Goal: Task Accomplishment & Management: Manage account settings

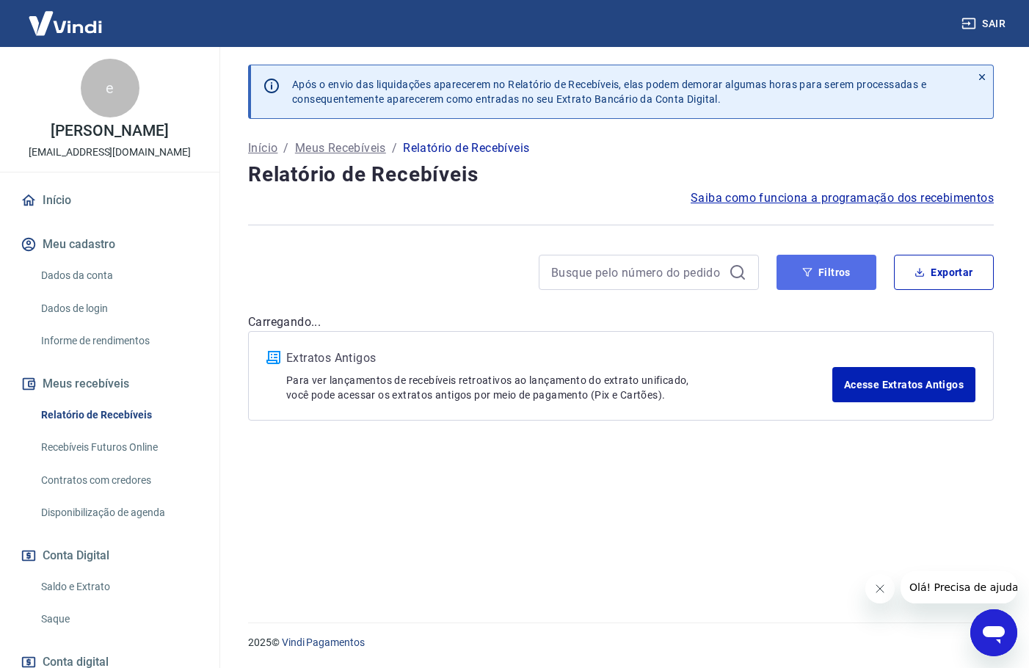
click at [826, 275] on button "Filtros" at bounding box center [826, 272] width 100 height 35
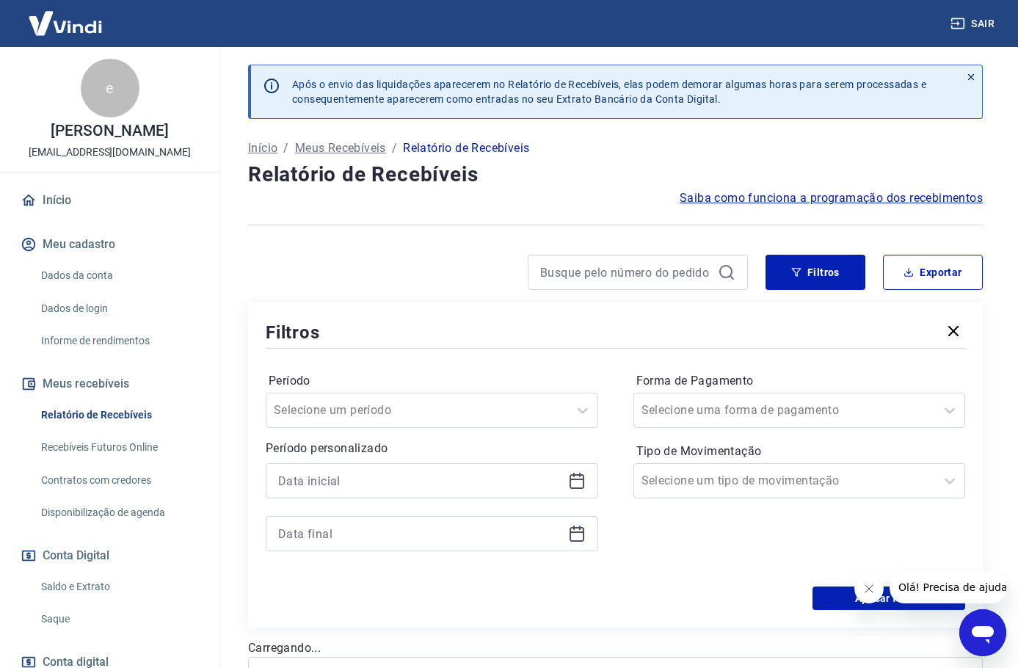
click at [569, 484] on icon at bounding box center [577, 481] width 18 height 18
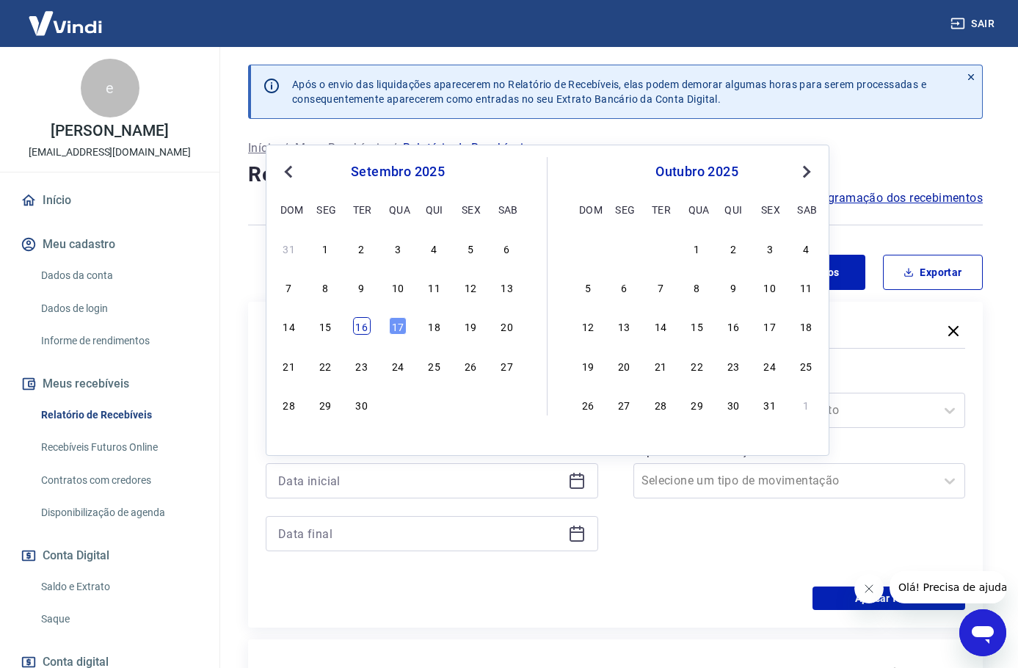
click at [360, 328] on div "16" at bounding box center [362, 326] width 18 height 18
type input "[DATE]"
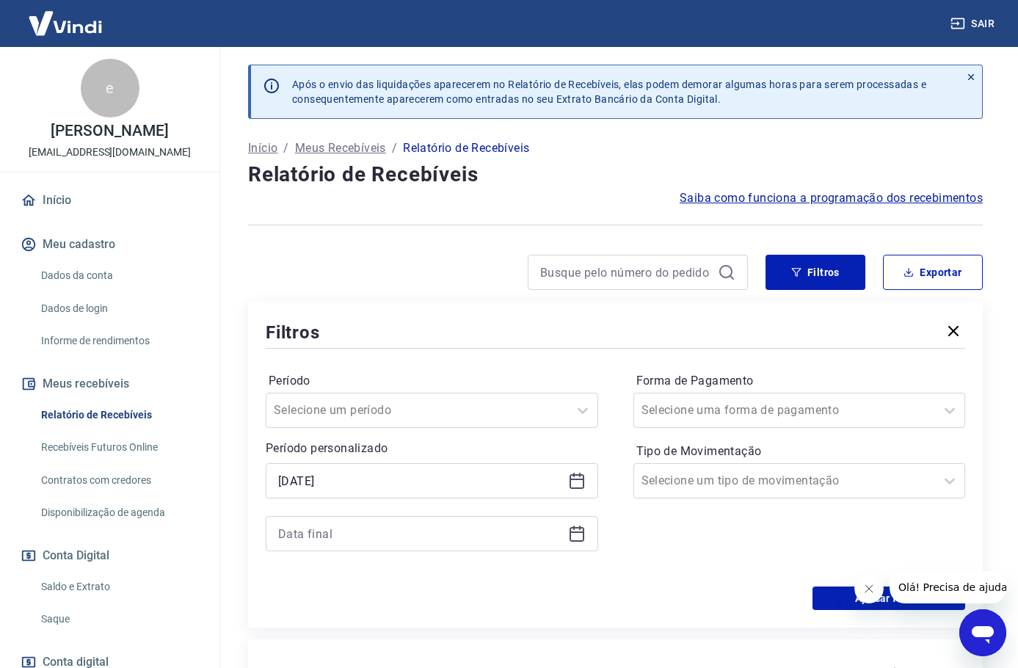
click at [582, 538] on icon at bounding box center [577, 534] width 18 height 18
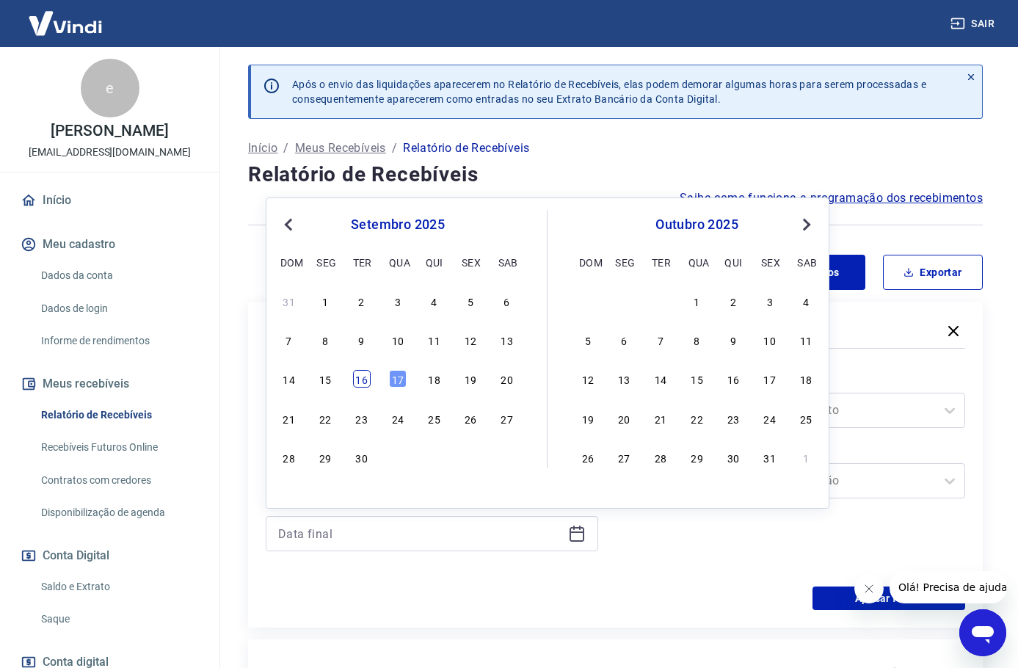
click at [359, 377] on div "16" at bounding box center [362, 379] width 18 height 18
type input "[DATE]"
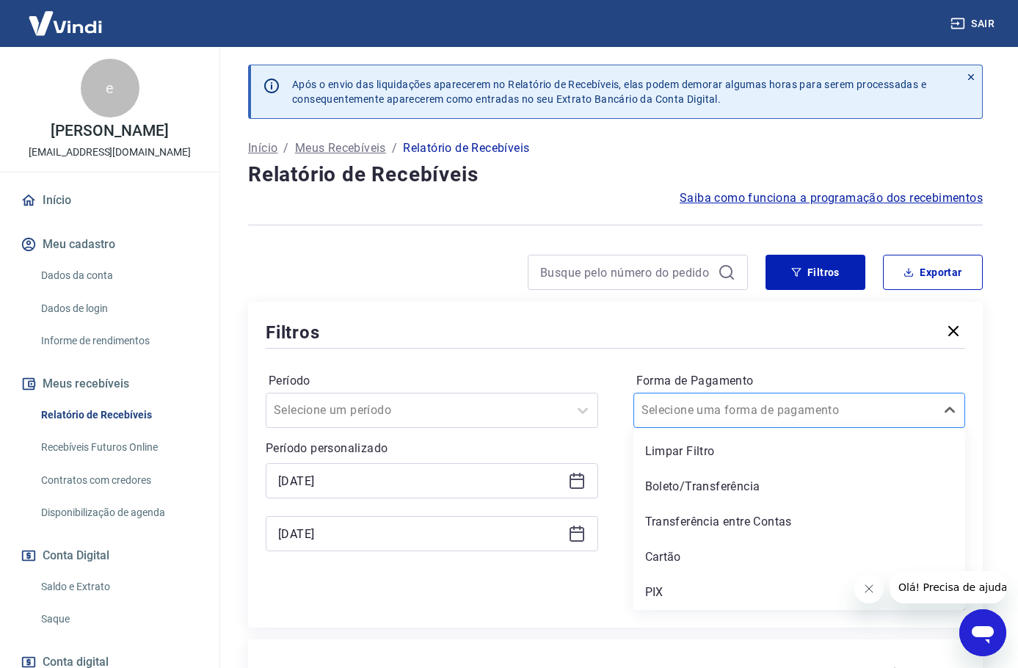
click at [828, 401] on div at bounding box center [784, 410] width 287 height 21
click at [690, 488] on div "Boleto/Transferência" at bounding box center [799, 486] width 332 height 29
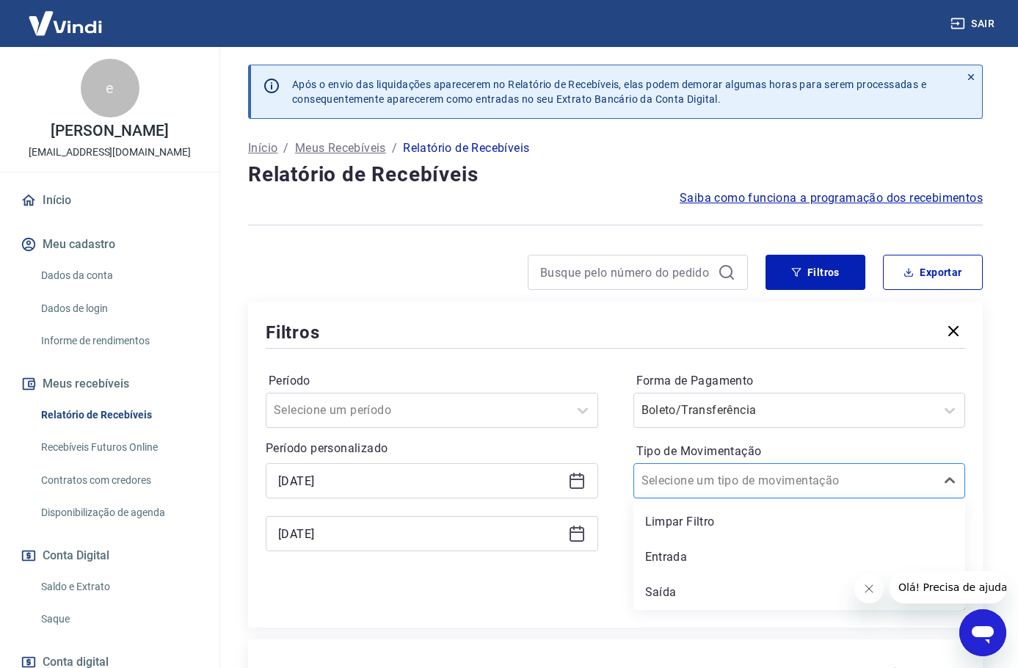
click at [668, 484] on input "Tipo de Movimentação" at bounding box center [715, 481] width 148 height 18
click at [660, 561] on div "Entrada" at bounding box center [799, 556] width 332 height 29
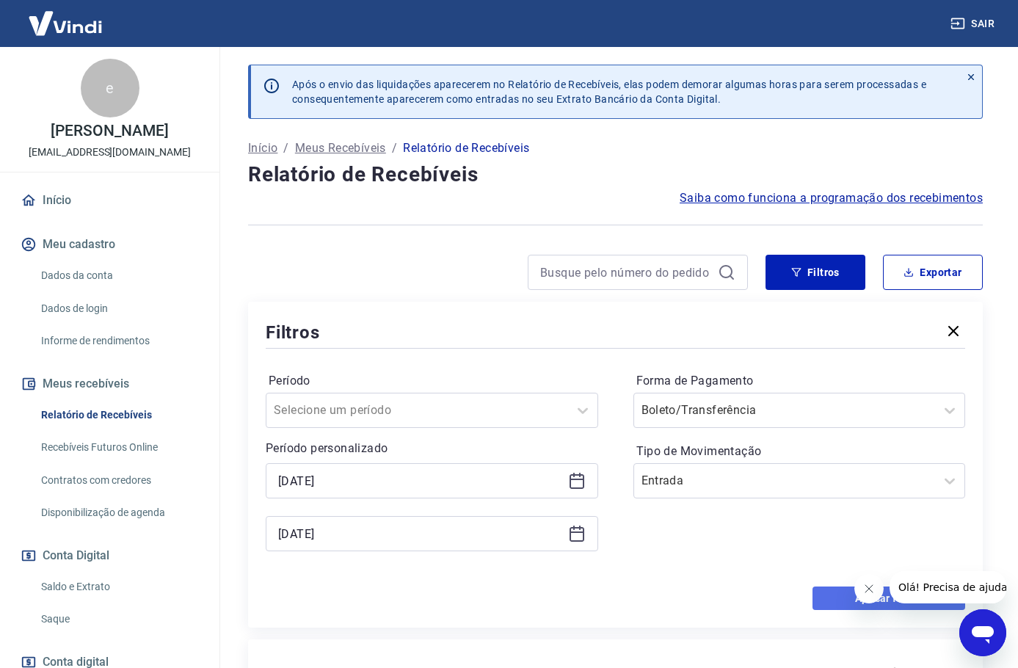
click at [831, 595] on button "Aplicar filtros" at bounding box center [888, 597] width 153 height 23
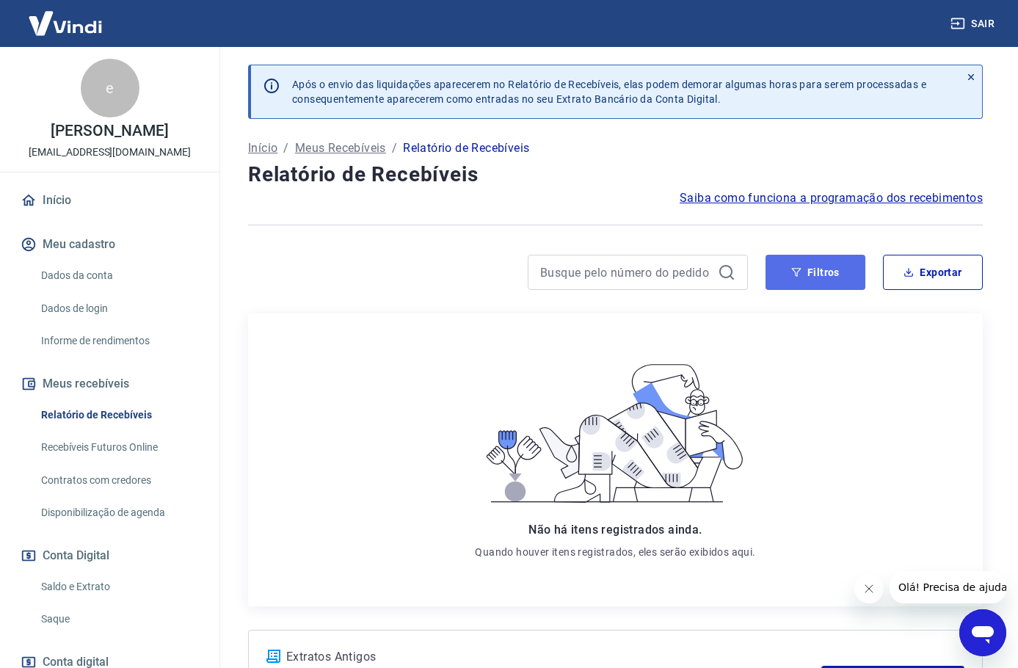
click at [818, 274] on button "Filtros" at bounding box center [815, 272] width 100 height 35
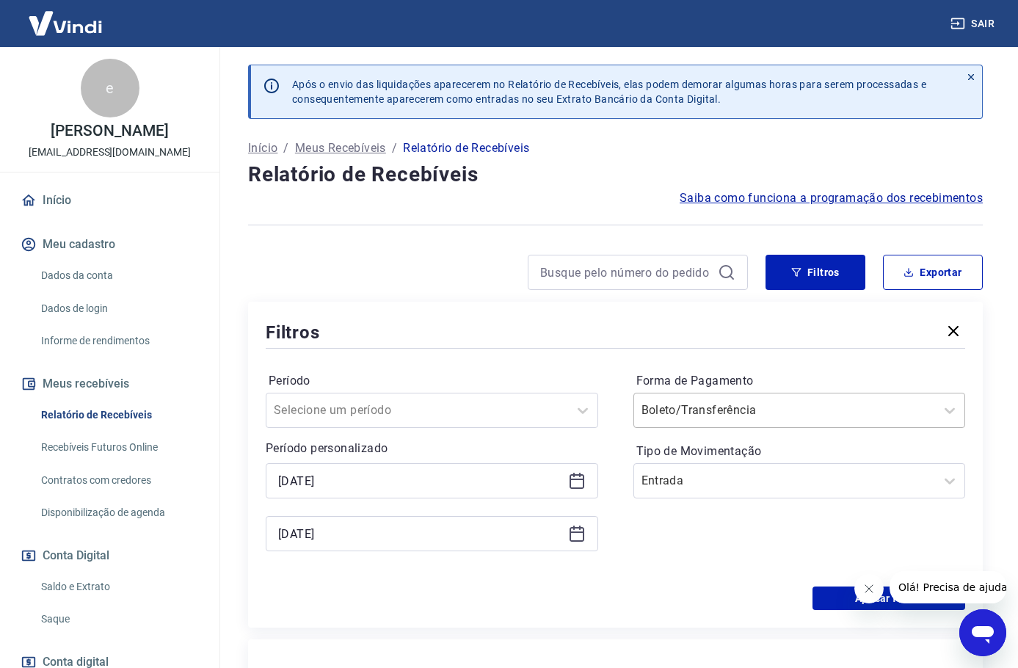
click at [693, 410] on input "Forma de Pagamento" at bounding box center [715, 410] width 148 height 18
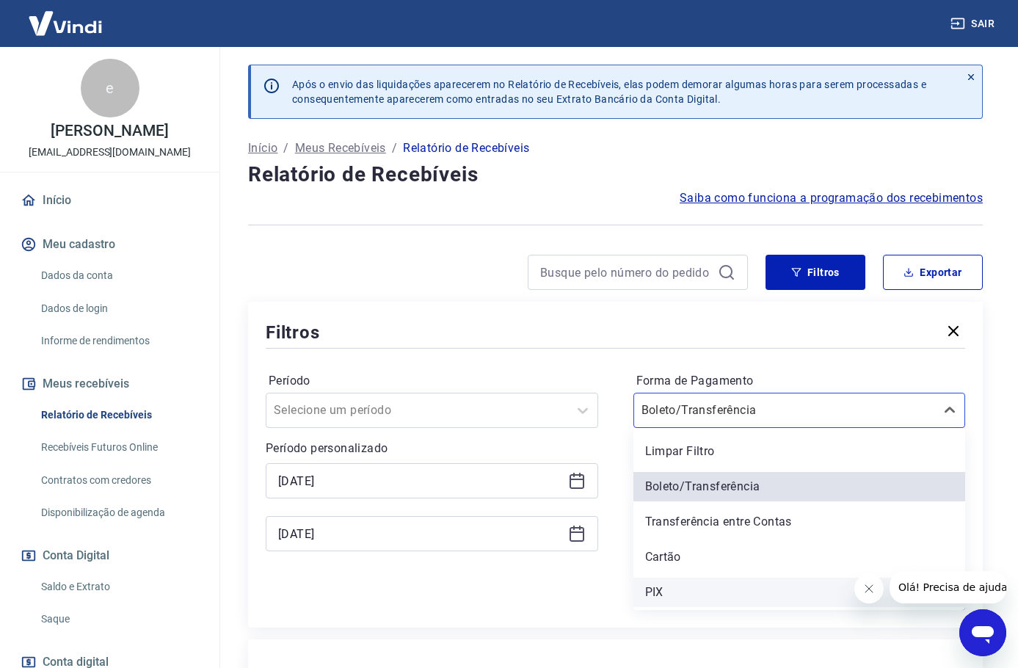
click at [660, 581] on div "PIX" at bounding box center [799, 591] width 332 height 29
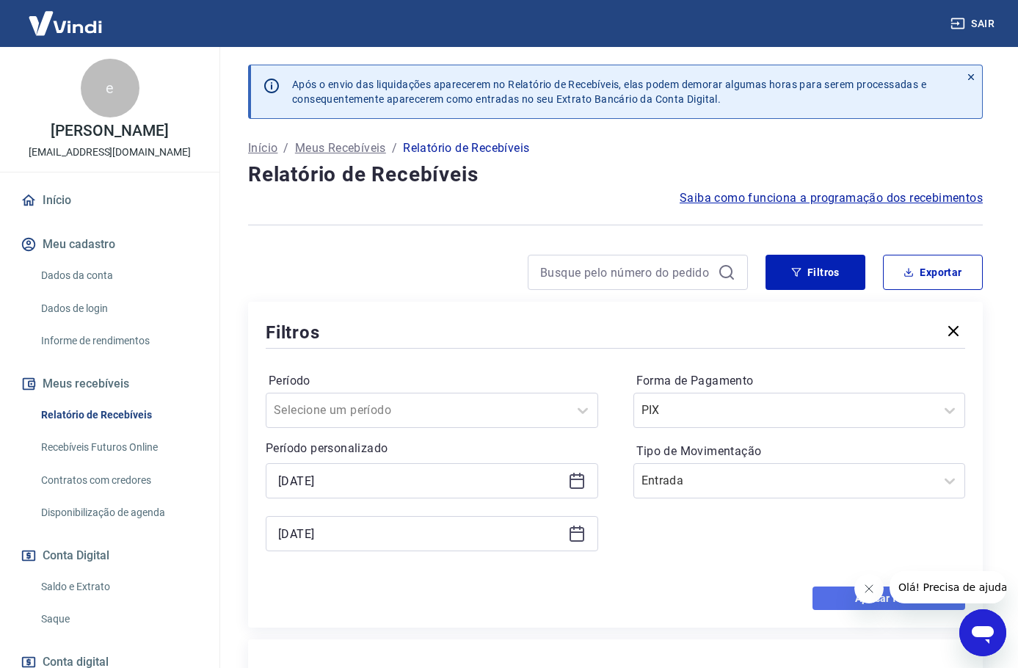
click at [846, 591] on button "Aplicar filtros" at bounding box center [888, 597] width 153 height 23
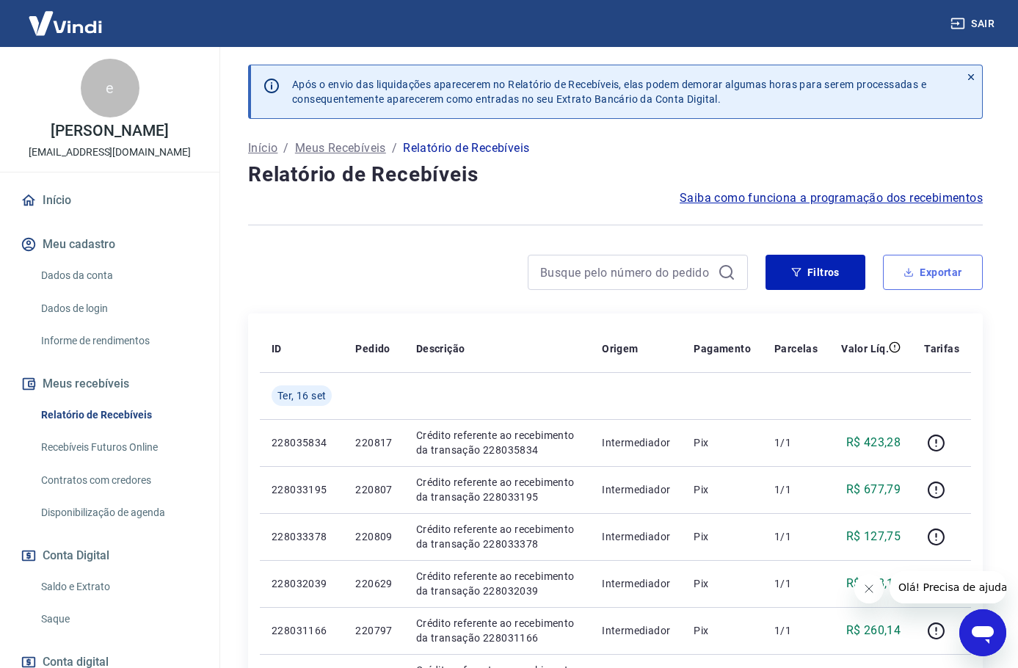
click at [943, 272] on button "Exportar" at bounding box center [933, 272] width 100 height 35
type input "[DATE]"
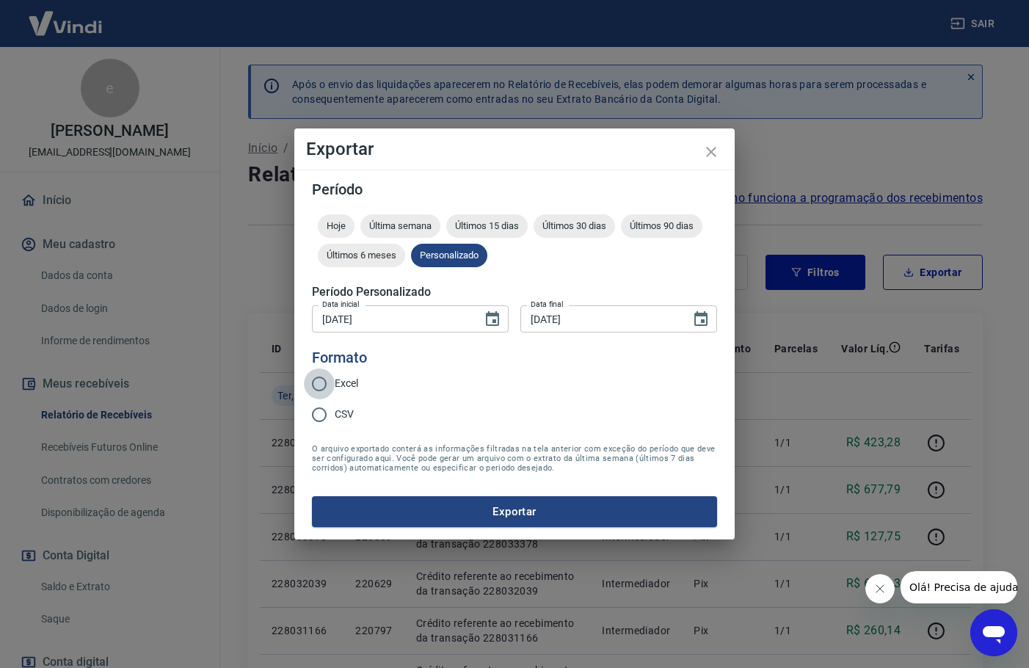
click at [325, 389] on input "Excel" at bounding box center [319, 383] width 31 height 31
radio input "true"
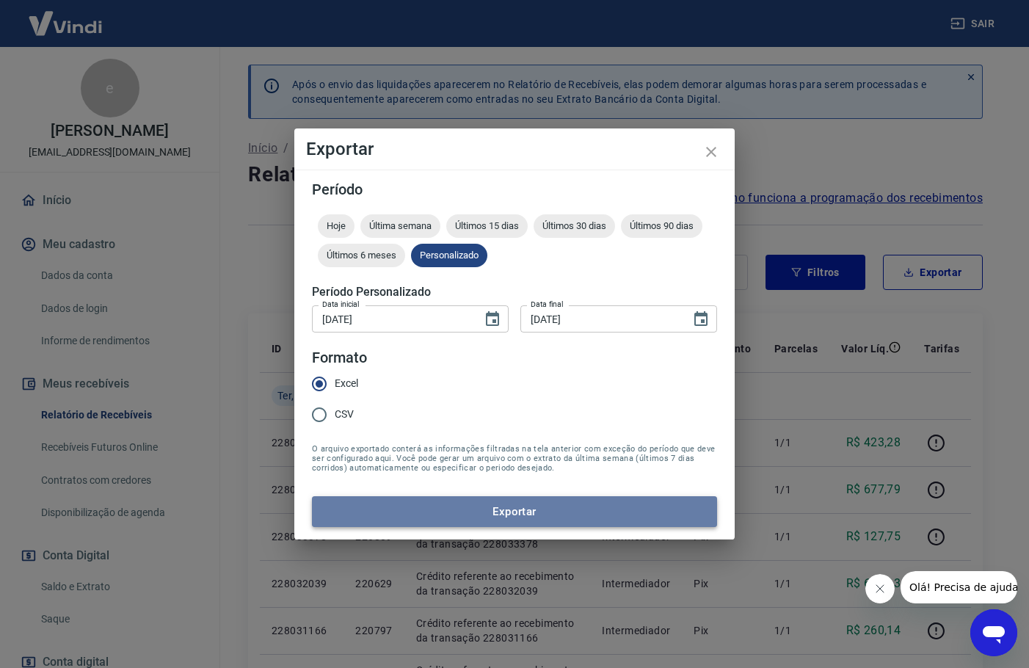
click at [531, 514] on button "Exportar" at bounding box center [514, 511] width 405 height 31
